Goal: Task Accomplishment & Management: Use online tool/utility

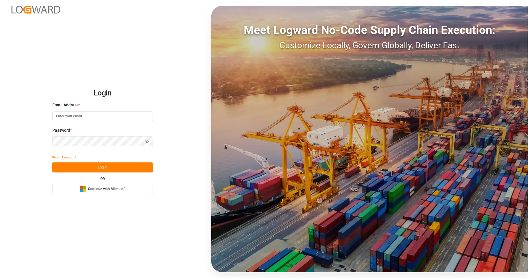
click at [119, 188] on span "Continue with Microsoft" at bounding box center [107, 189] width 38 height 5
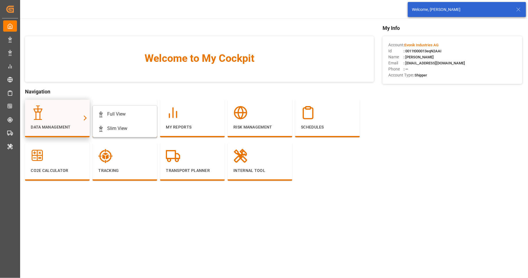
click at [80, 118] on div at bounding box center [57, 113] width 53 height 14
click at [115, 116] on div "Full View" at bounding box center [116, 114] width 18 height 7
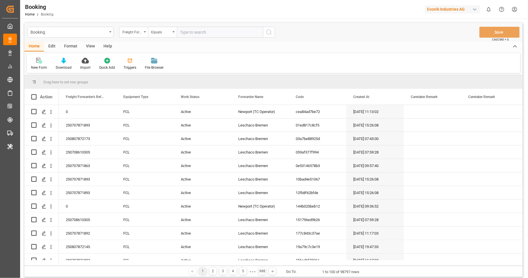
click at [55, 45] on div "Edit" at bounding box center [52, 47] width 16 height 10
click at [171, 65] on div "Schema Edit" at bounding box center [179, 67] width 20 height 5
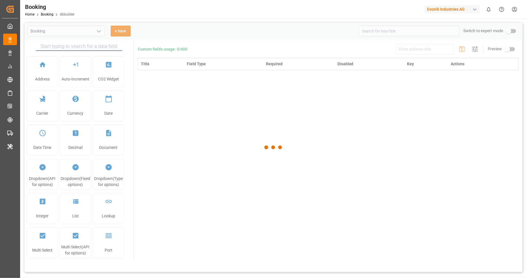
type input "Booking"
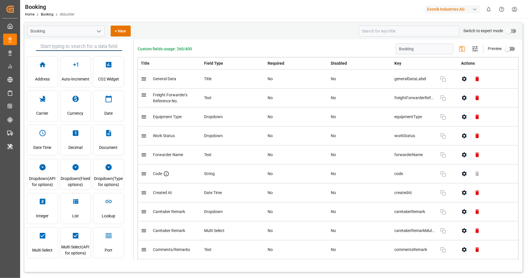
click at [515, 31] on input "primary checkbox" at bounding box center [508, 31] width 33 height 11
checkbox input "true"
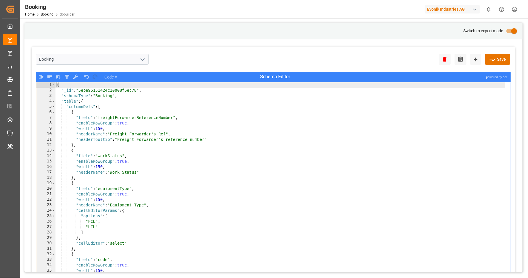
type textarea ""width": 150,"
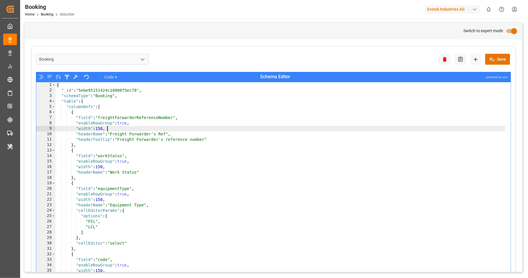
click at [323, 131] on div "{ "_id" : "5ebe95151424c10008f5ec78" , "schemaType" : "Booking" , "table" : { "…" at bounding box center [280, 189] width 450 height 215
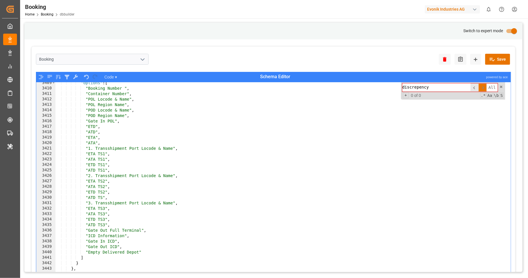
scroll to position [4686, 0]
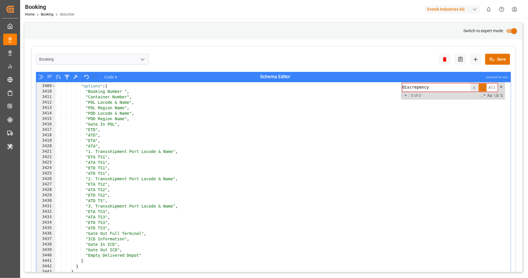
type input "discrepency"
type textarea ""POD Region Name","
click at [136, 120] on div ""admin" : true , "options" : [ "Booking Number " , "Container Number" , "POL Lo…" at bounding box center [280, 185] width 450 height 215
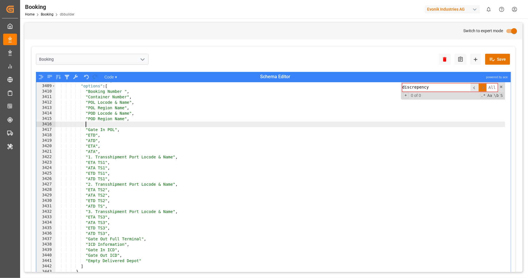
scroll to position [4685, 0]
paste textarea "Sum of events"
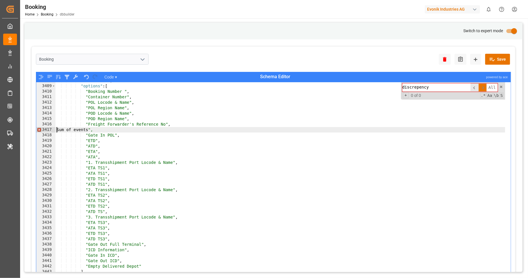
scroll to position [0, 0]
click at [239, 178] on div ""admin" : true , "options" : [ "Booking Number " , "Container Number" , "POL Lo…" at bounding box center [280, 185] width 450 height 215
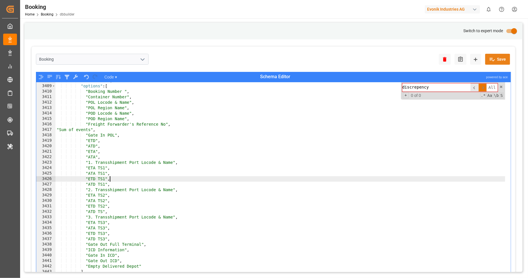
type textarea ""ETD TS1","
click at [497, 61] on button "Save" at bounding box center [497, 59] width 25 height 11
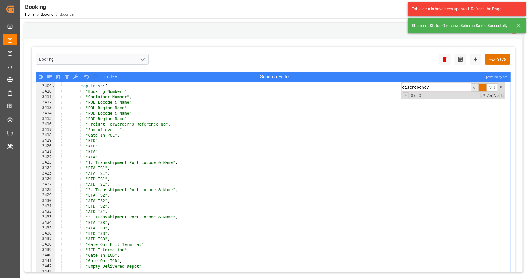
click at [44, 12] on div "Home Booking dbbuilder" at bounding box center [49, 14] width 49 height 6
click at [45, 13] on link "Booking" at bounding box center [47, 14] width 13 height 4
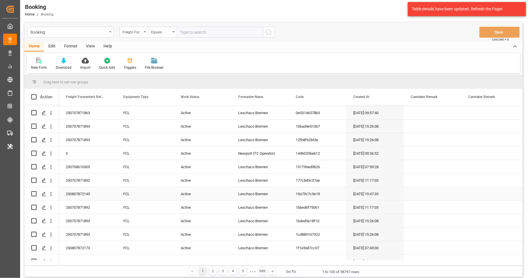
scroll to position [201, 0]
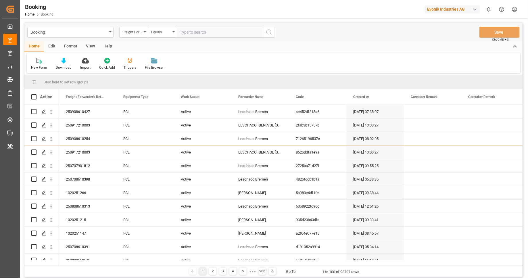
click at [327, 25] on div "Booking Freight Forwarder's Reference No. Equals Save Ctrl/CMD + S" at bounding box center [273, 32] width 498 height 19
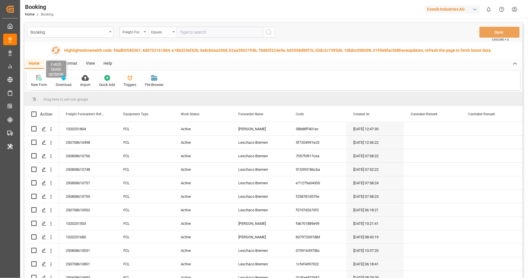
click at [55, 49] on icon "button" at bounding box center [55, 50] width 9 height 9
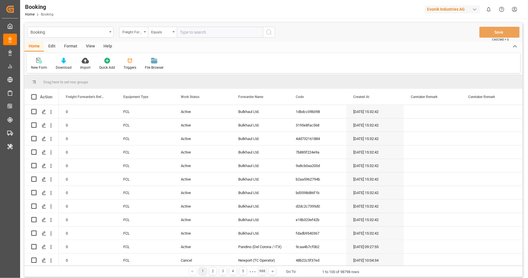
click at [71, 48] on div "Format" at bounding box center [71, 47] width 22 height 10
click at [41, 63] on icon at bounding box center [39, 61] width 5 height 6
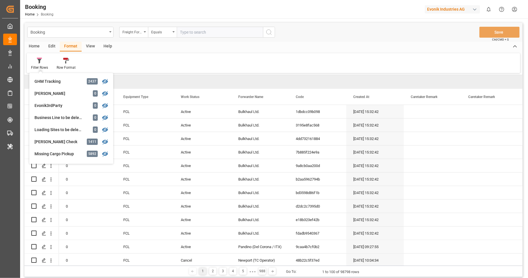
click at [156, 55] on div "Filter Rows GHM Tracking 2437 Karl gross 0 Evonik3rdParty 0 Business Line to be…" at bounding box center [274, 63] width 494 height 20
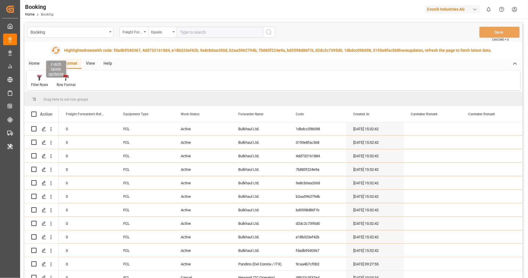
click at [55, 51] on icon "button" at bounding box center [55, 50] width 9 height 9
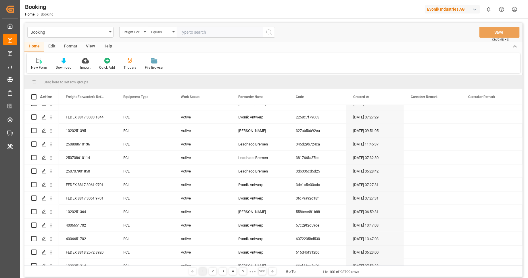
scroll to position [1190, 0]
